Goal: Book appointment/travel/reservation

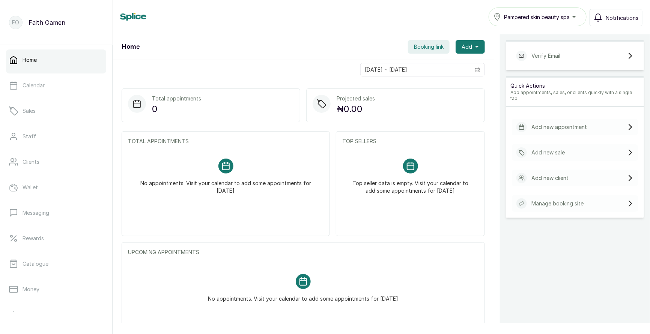
scroll to position [36, 0]
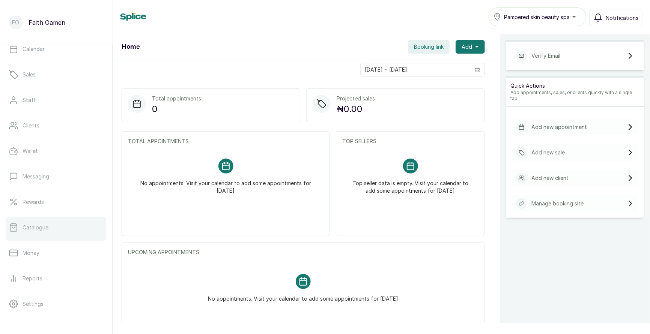
click at [50, 228] on link "Catalogue" at bounding box center [56, 227] width 100 height 21
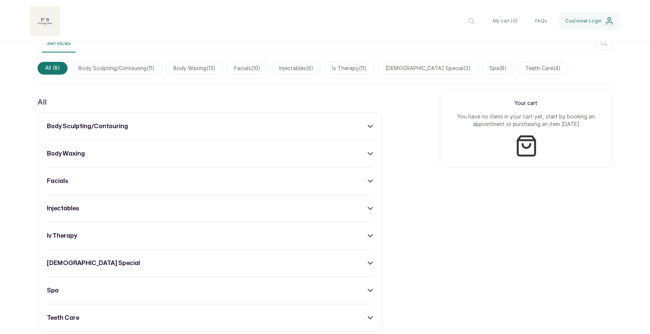
scroll to position [496, 0]
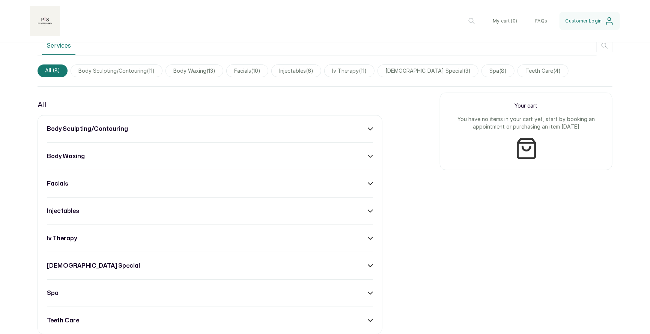
click at [137, 128] on div "body sculpting/contouring" at bounding box center [210, 129] width 326 height 9
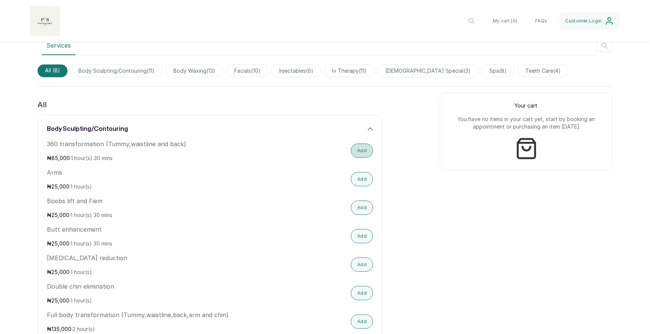
click at [361, 152] on button "Add" at bounding box center [362, 151] width 22 height 14
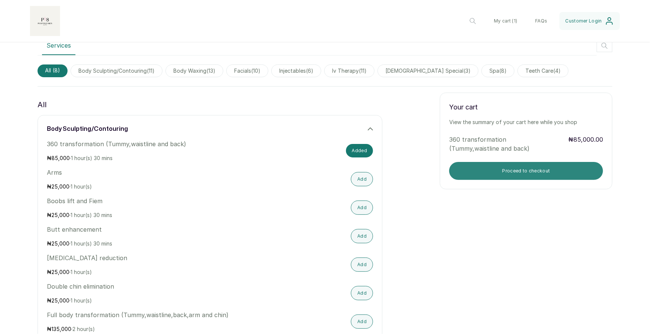
click at [530, 171] on button "Proceed to checkout" at bounding box center [526, 171] width 154 height 18
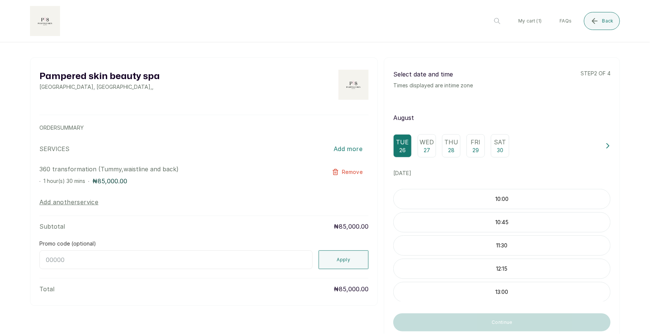
scroll to position [28, 0]
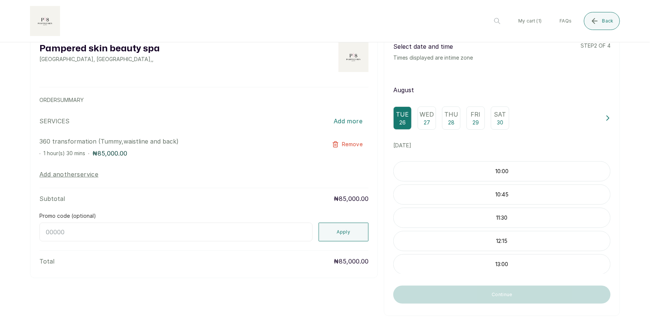
click at [490, 240] on p "12:15" at bounding box center [502, 241] width 216 height 8
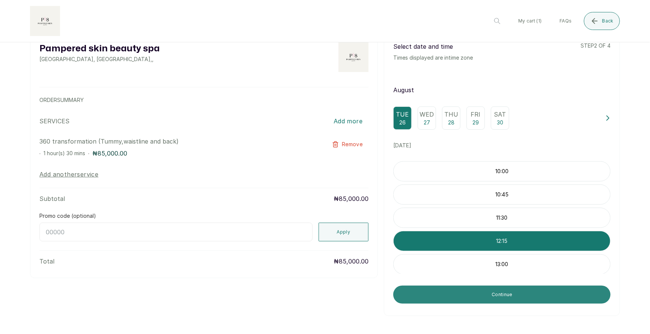
click at [498, 291] on button "Continue" at bounding box center [501, 295] width 217 height 18
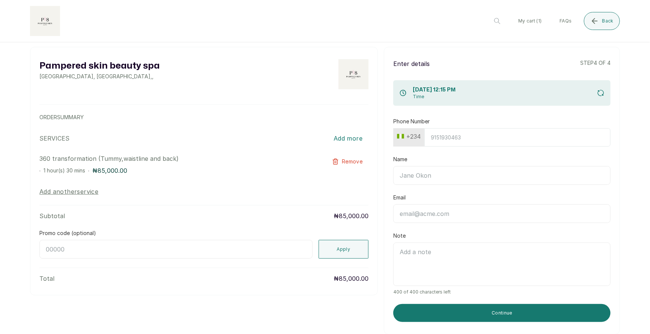
scroll to position [0, 0]
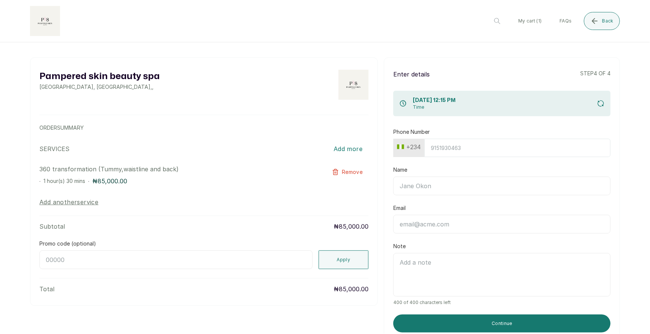
click at [459, 149] on input "Phone Number" at bounding box center [517, 148] width 186 height 18
type input "8138915419"
type input "Temitope Deborah Orisabiyi"
type input "temitopedeborah1234@gmail.com"
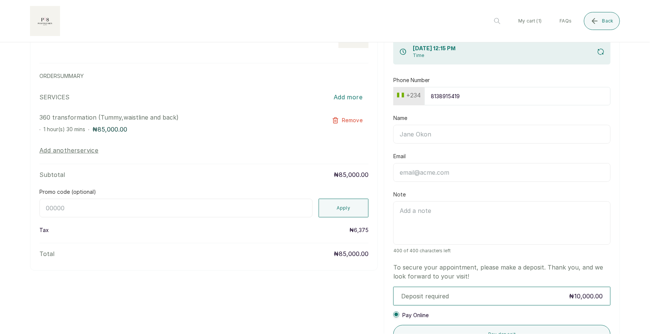
scroll to position [74, 0]
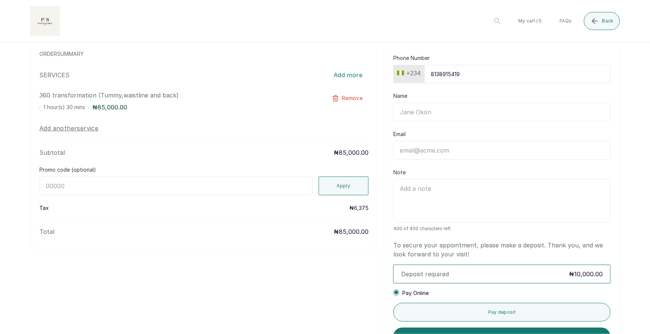
click at [431, 106] on input "Name" at bounding box center [501, 112] width 217 height 19
type input "Temitope Deborah Orisabiyi"
type input "temitopedeborah1234@gmail.com"
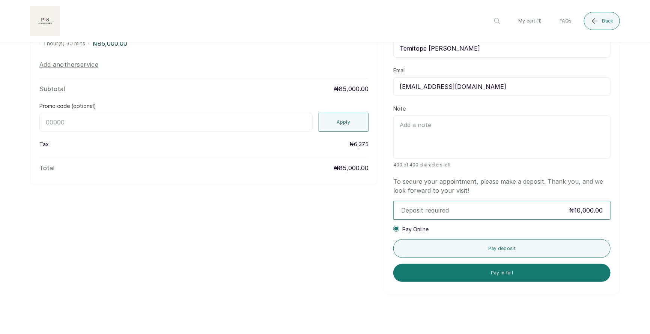
scroll to position [160, 0]
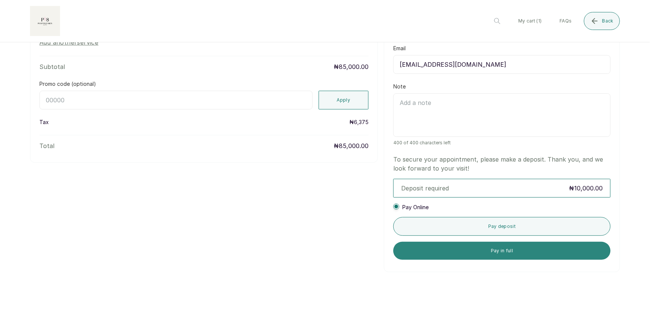
click at [499, 250] on button "Pay in full" at bounding box center [501, 251] width 217 height 18
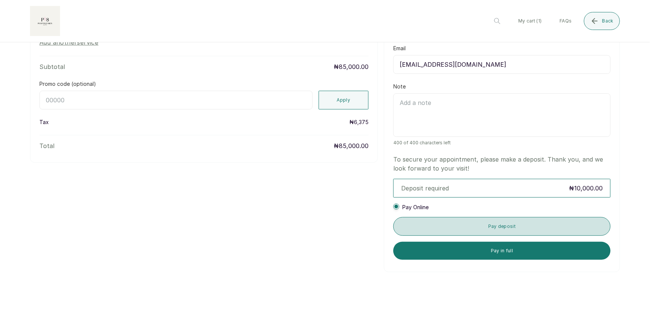
click at [476, 231] on button "Pay deposit" at bounding box center [501, 226] width 217 height 19
